Goal: Transaction & Acquisition: Subscribe to service/newsletter

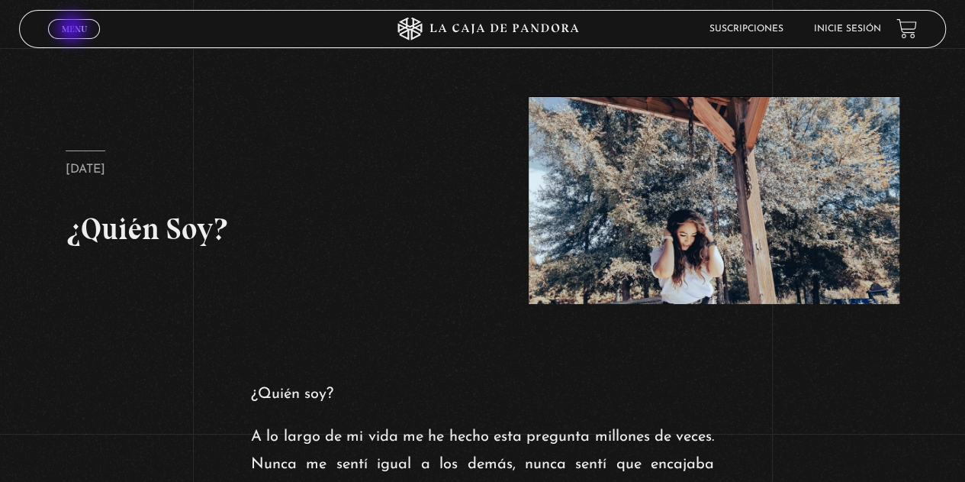
click at [73, 30] on span "Menu" at bounding box center [74, 28] width 25 height 9
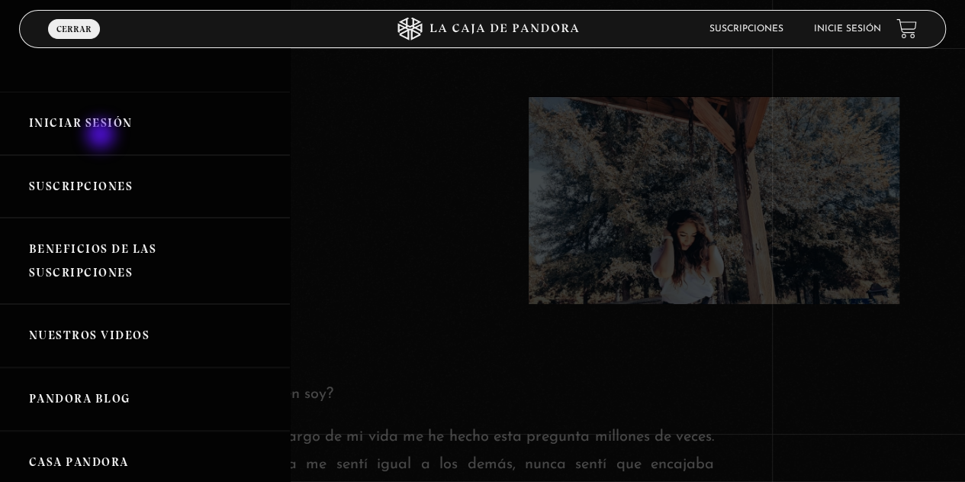
click at [102, 136] on link "Iniciar Sesión" at bounding box center [145, 123] width 290 height 63
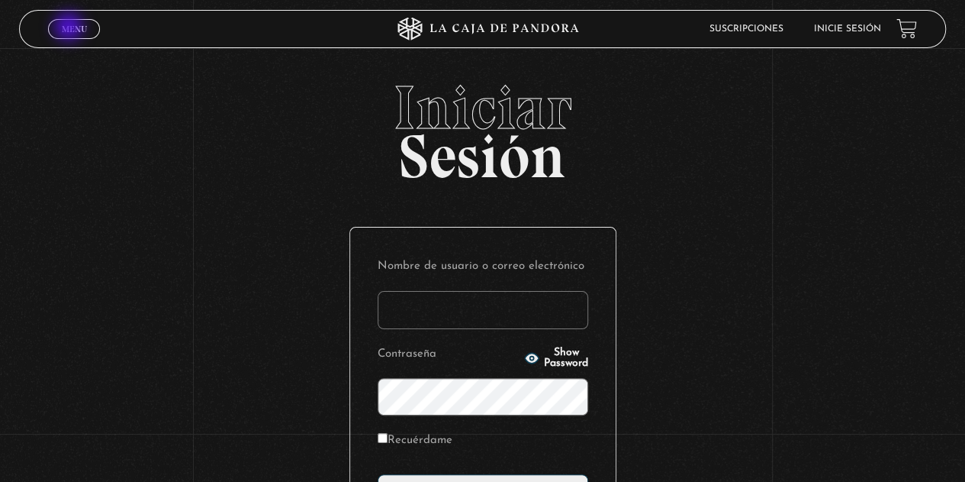
click at [70, 28] on span "Menu" at bounding box center [74, 28] width 25 height 9
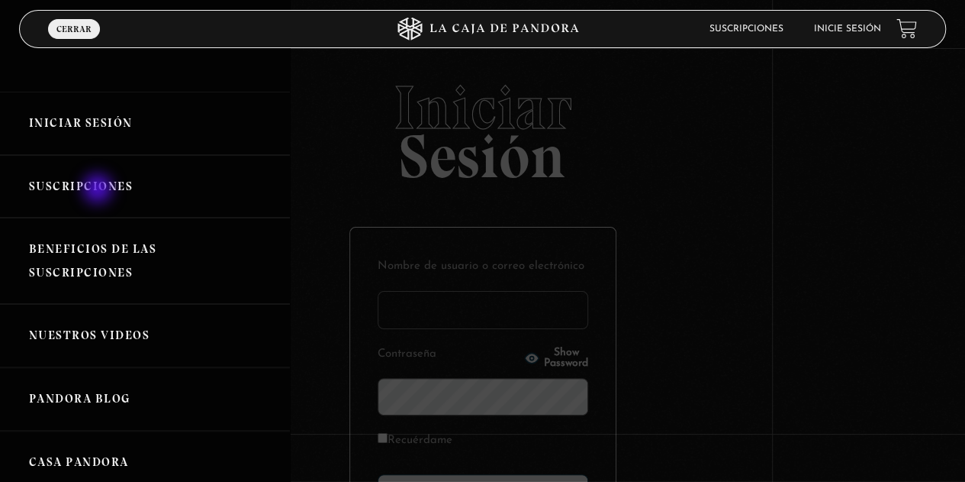
click at [99, 190] on link "Suscripciones" at bounding box center [145, 186] width 290 height 63
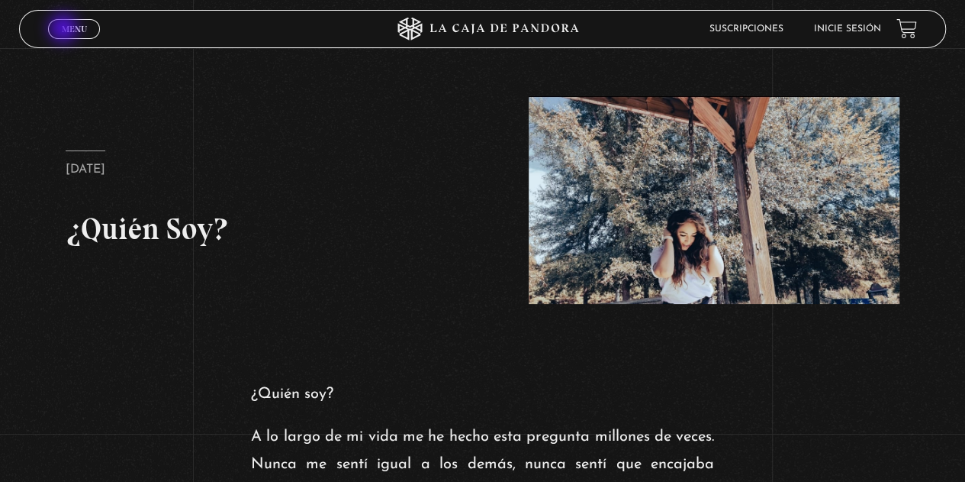
click at [65, 30] on span "Menu" at bounding box center [74, 28] width 25 height 9
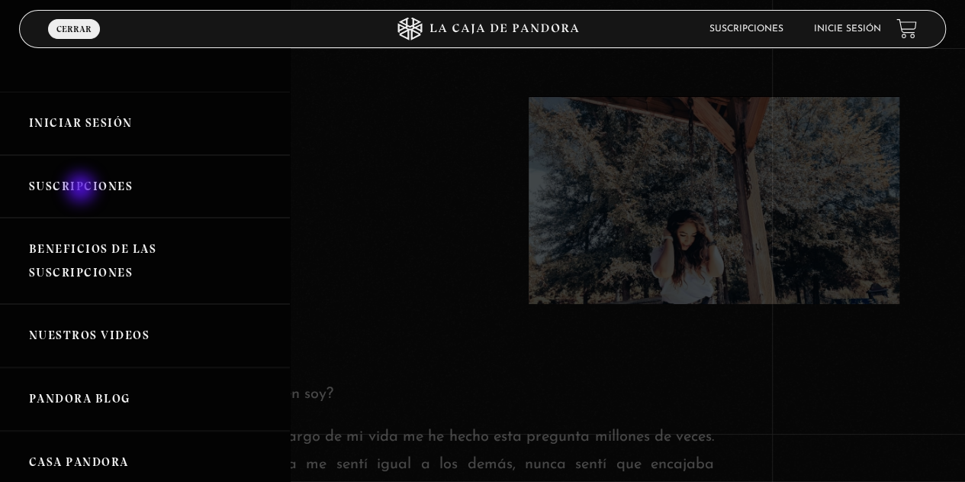
click at [82, 189] on link "Suscripciones" at bounding box center [145, 186] width 290 height 63
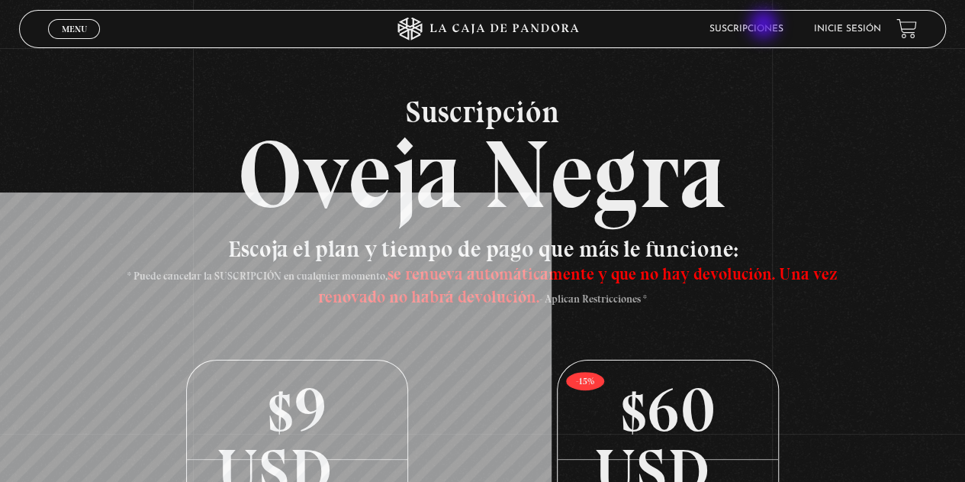
click at [765, 26] on link "Suscripciones" at bounding box center [747, 28] width 74 height 9
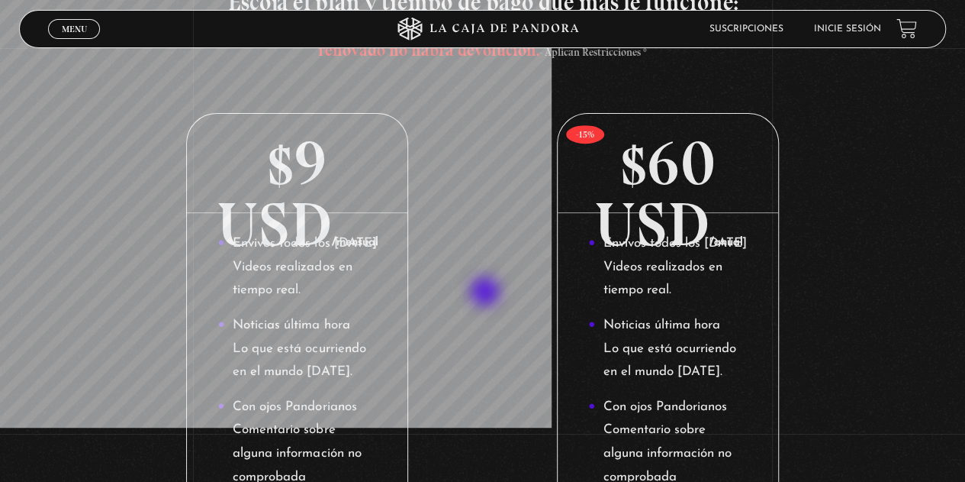
scroll to position [253, 0]
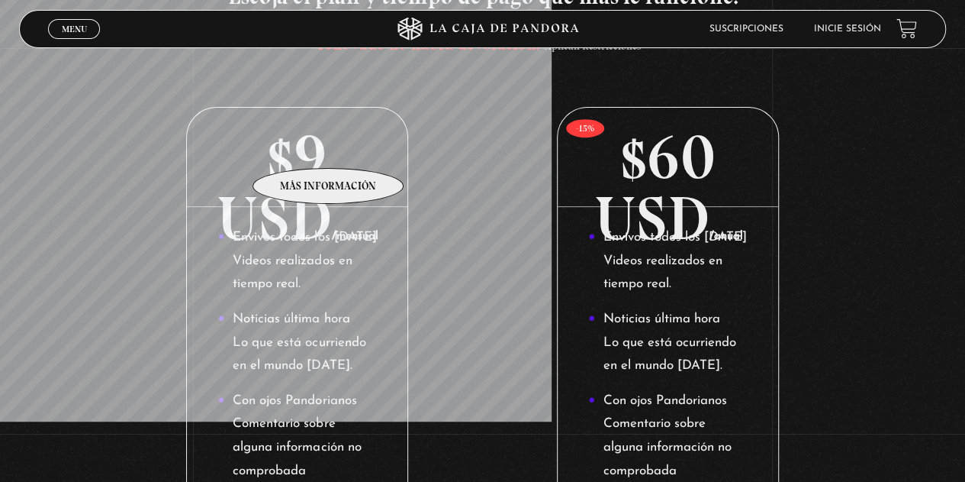
click at [329, 145] on p "$9 USD /mensual" at bounding box center [297, 157] width 221 height 99
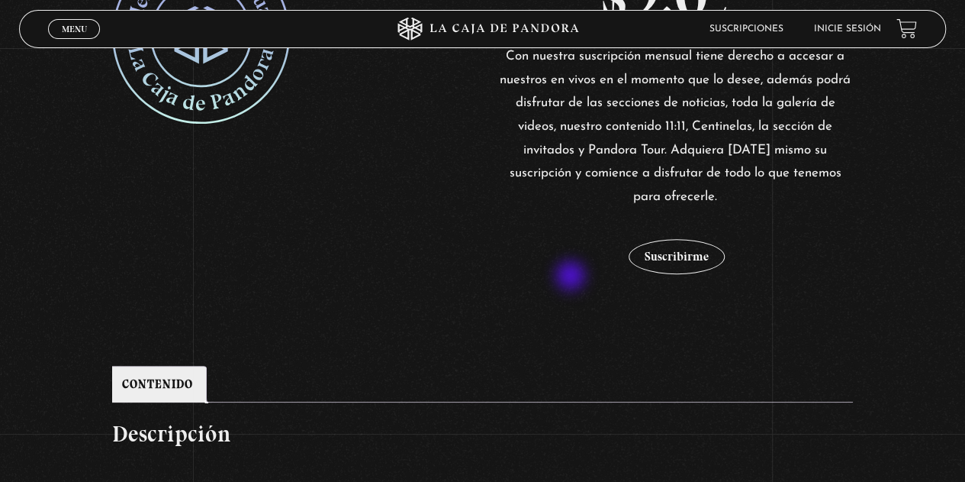
scroll to position [439, 0]
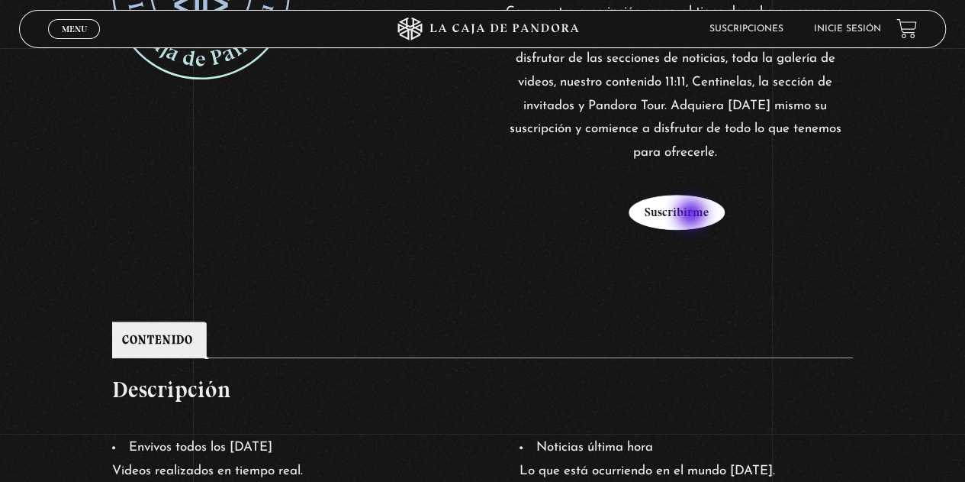
click at [693, 215] on button "Suscribirme" at bounding box center [677, 212] width 96 height 35
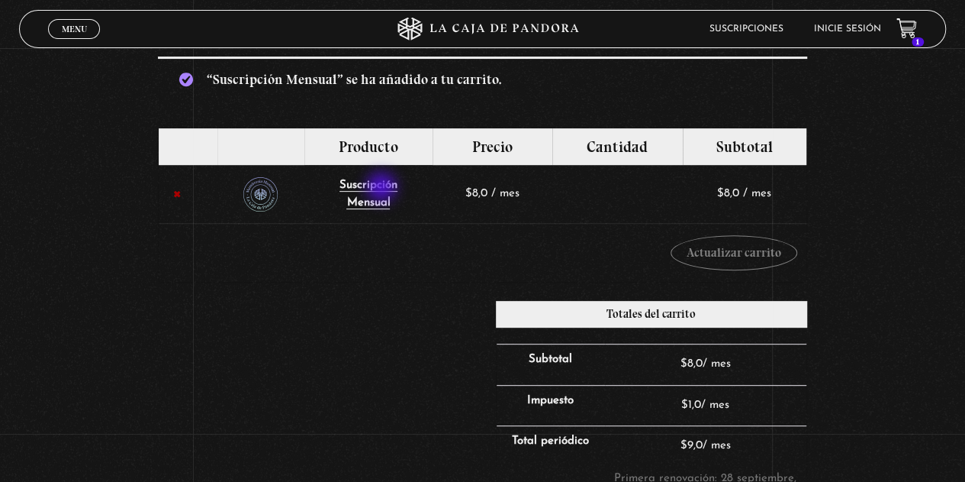
scroll to position [178, 0]
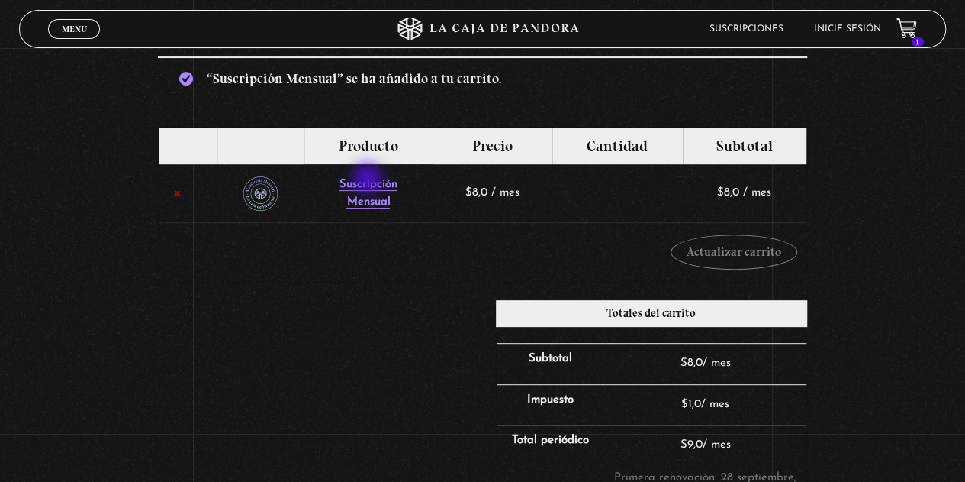
click at [369, 180] on span "Suscripción" at bounding box center [369, 184] width 58 height 11
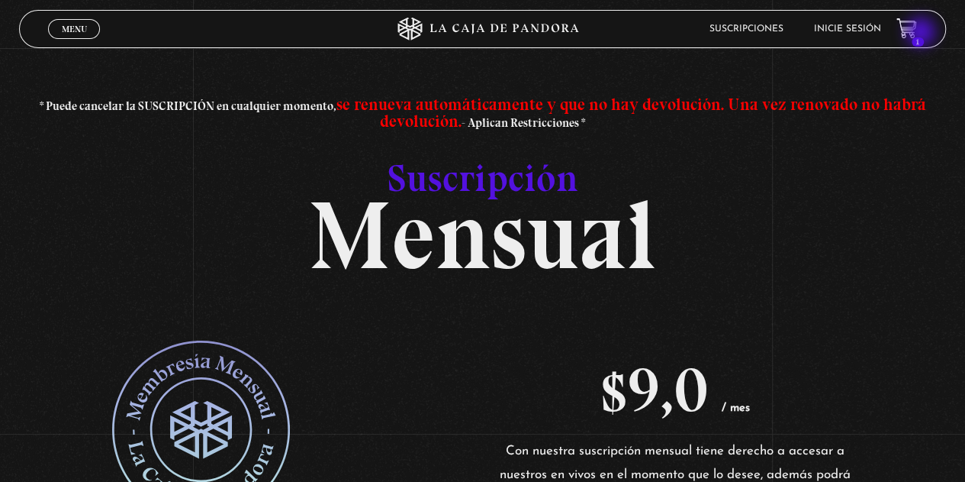
click at [916, 34] on icon at bounding box center [906, 27] width 19 height 18
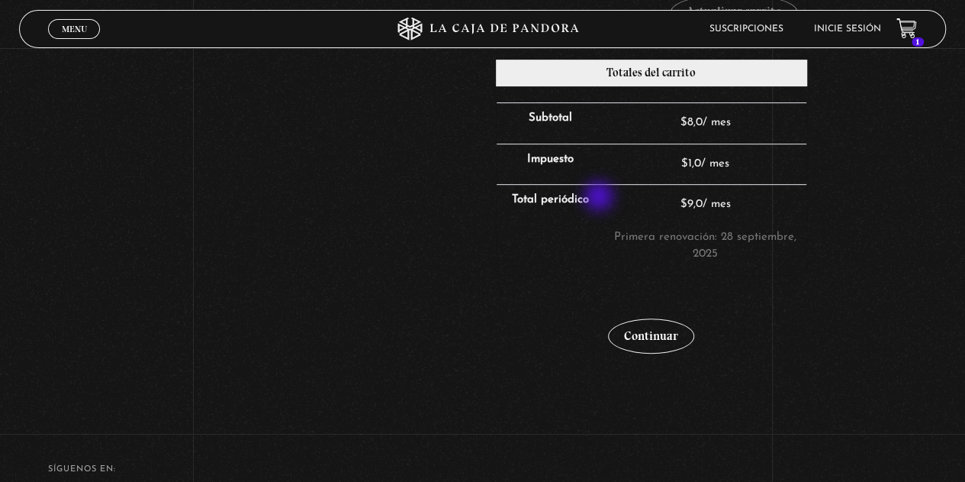
scroll to position [363, 0]
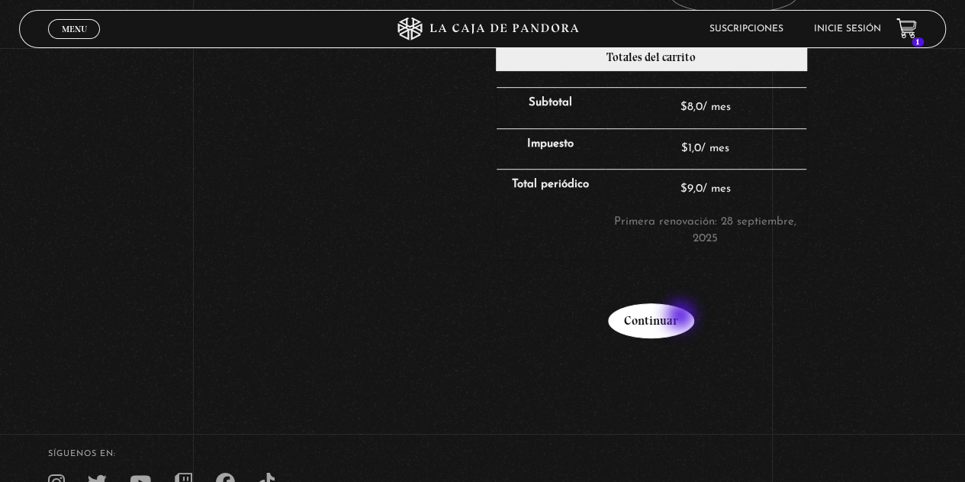
click at [682, 317] on link "Continuar" at bounding box center [651, 320] width 86 height 35
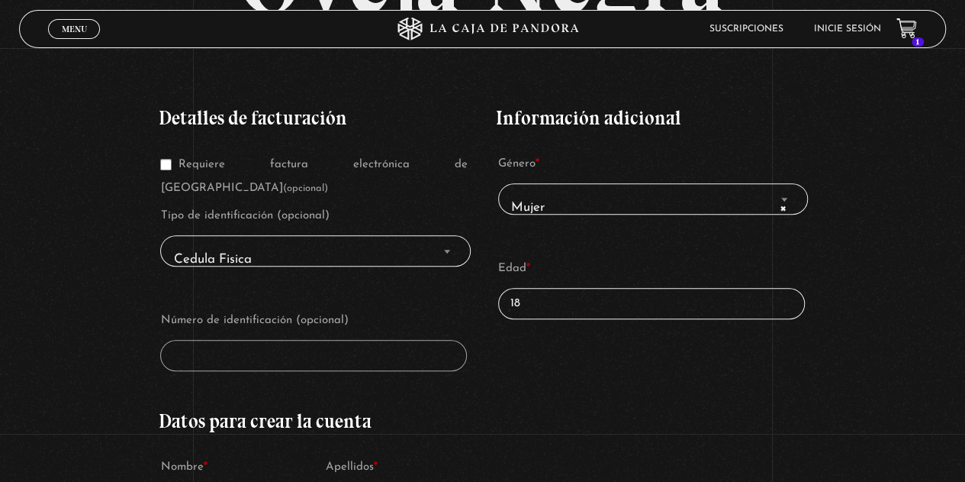
scroll to position [221, 0]
click at [380, 243] on span "Cedula Fisica" at bounding box center [315, 260] width 297 height 34
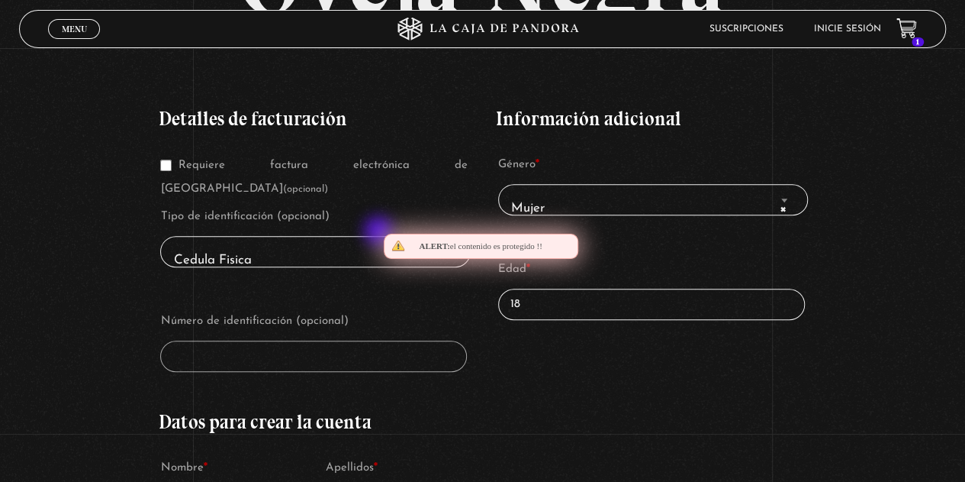
click at [380, 243] on span "Cedula Fisica" at bounding box center [315, 260] width 297 height 34
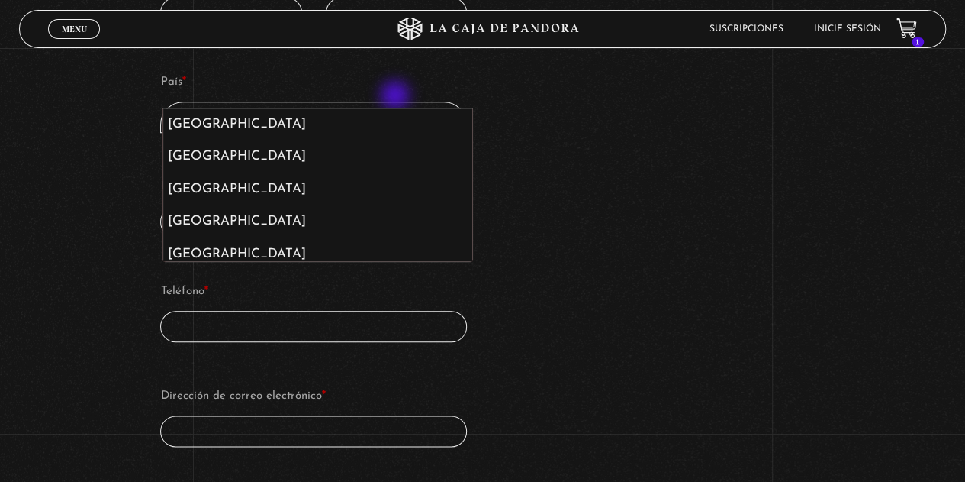
scroll to position [1658, 0]
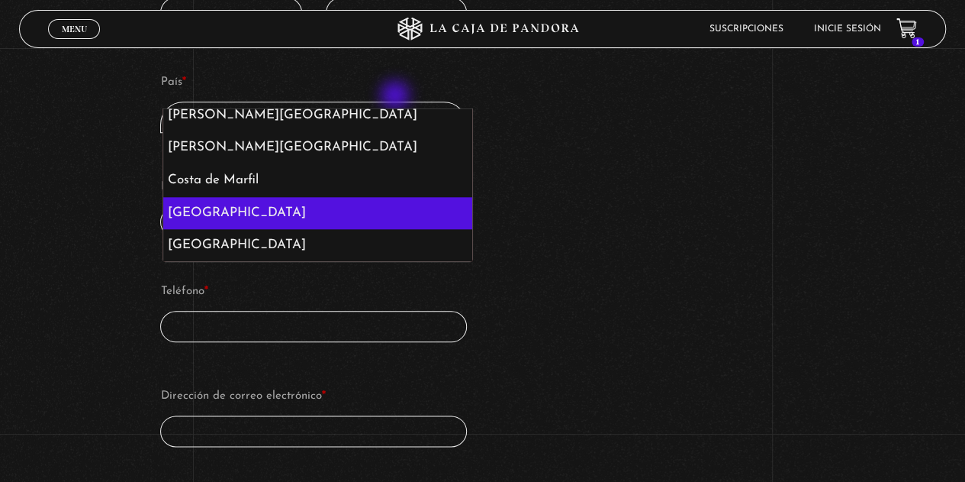
click at [397, 108] on span "Costa Rica" at bounding box center [313, 125] width 293 height 34
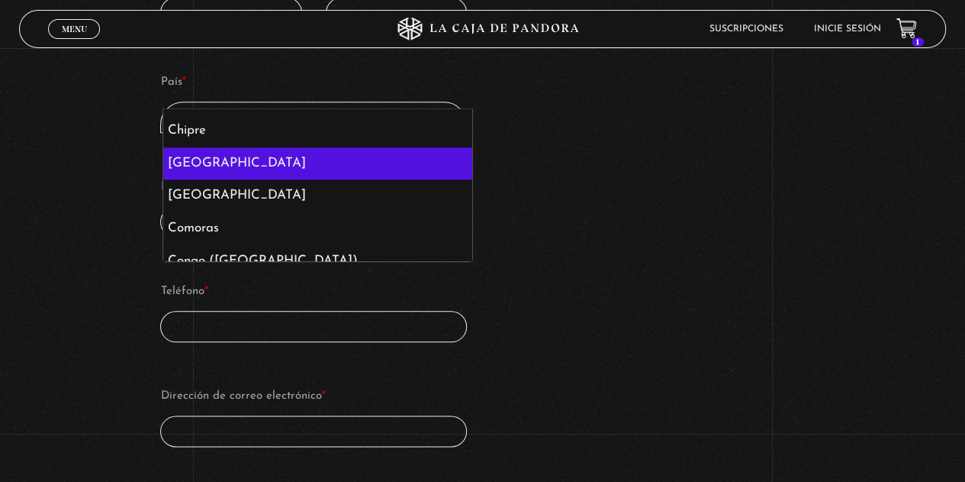
scroll to position [1449, 0]
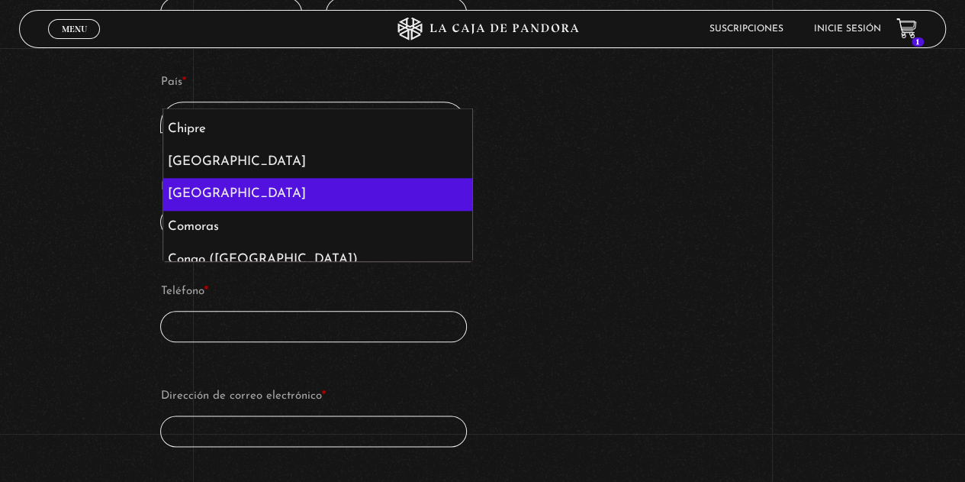
select select "CO"
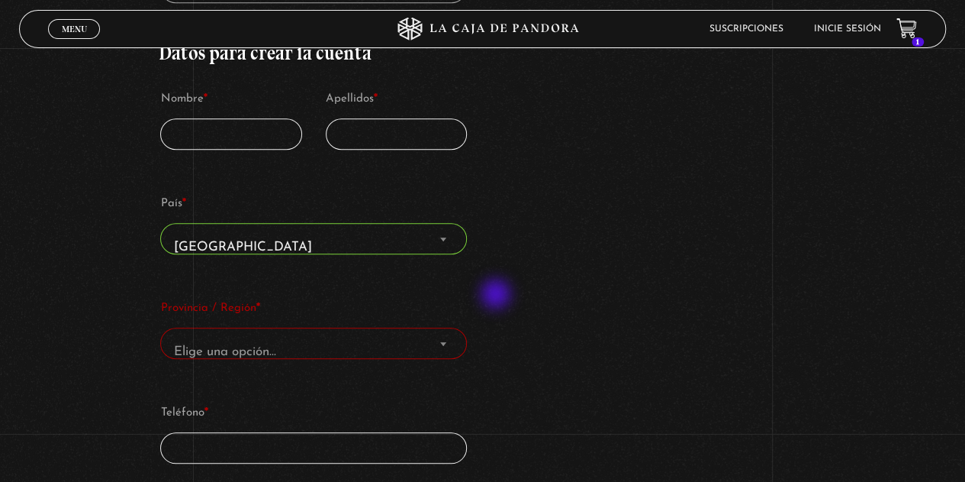
scroll to position [0, 0]
